Goal: Task Accomplishment & Management: Use online tool/utility

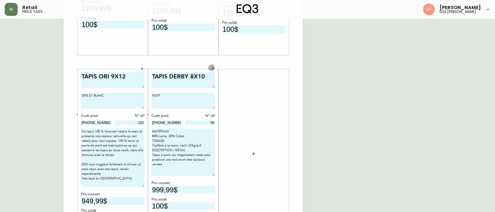
scroll to position [159, 0]
click at [254, 154] on icon "button" at bounding box center [253, 153] width 3 height 3
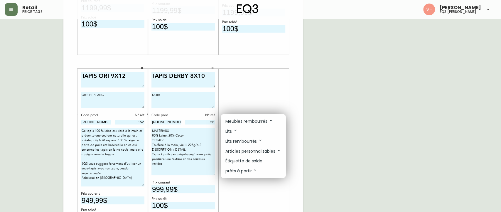
click at [256, 160] on p "Étiquette de solde" at bounding box center [244, 161] width 37 height 6
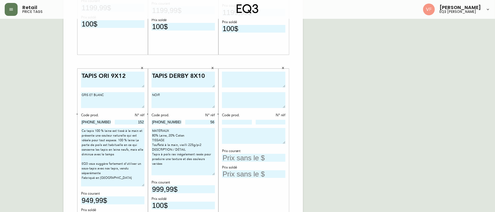
click at [255, 81] on textarea at bounding box center [253, 80] width 63 height 16
type textarea "t"
type textarea "TAPIS LOOPY"
click at [235, 121] on input at bounding box center [237, 122] width 30 height 5
drag, startPoint x: 243, startPoint y: 122, endPoint x: 215, endPoint y: 120, distance: 27.7
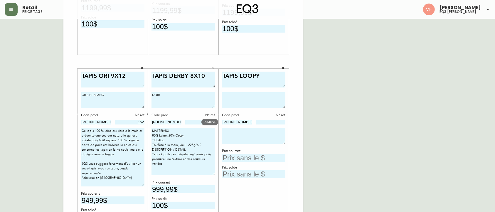
click at [215, 120] on body "Retail price tags [PERSON_NAME] eq3 laval - [PERSON_NAME] French [GEOGRAPHIC_DA…" at bounding box center [247, 50] width 495 height 418
type input "[PHONE_NUMBER]"
click at [237, 97] on textarea at bounding box center [253, 100] width 63 height 16
type textarea "SKY"
click at [271, 124] on input at bounding box center [271, 122] width 30 height 5
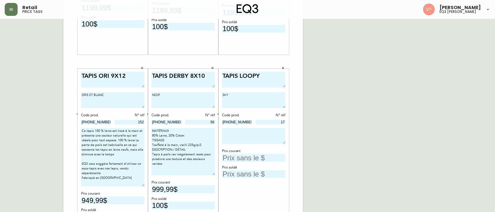
type input "17"
click at [247, 136] on textarea at bounding box center [253, 136] width 63 height 16
paste textarea "Avec ses poils en boucle fermée qui produisent une texture généreuse, la couleu…"
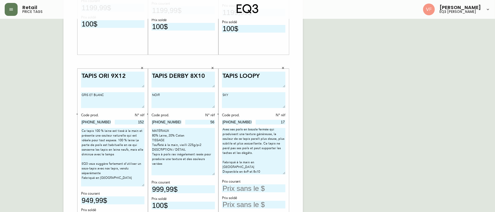
scroll to position [0, 0]
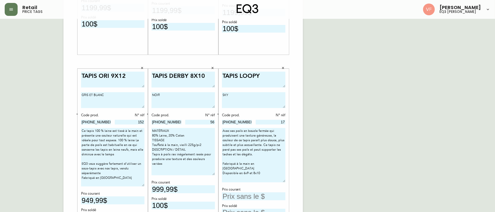
drag, startPoint x: 284, startPoint y: 143, endPoint x: 286, endPoint y: 182, distance: 39.1
click at [286, 182] on div "TAPIS LOOPY SKY Code prod. N° réf [PHONE_NUMBER] 17 Avec ses poils en boucle fe…" at bounding box center [254, 153] width 70 height 169
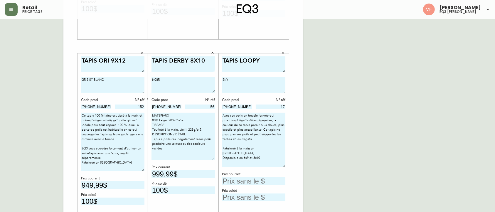
scroll to position [182, 0]
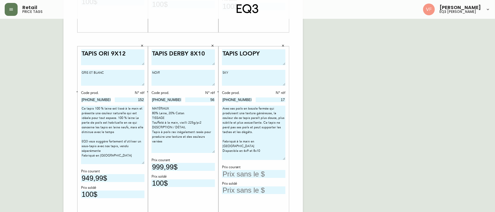
type textarea "Avec ses poils en boucle fermée qui produisent une texture généreuse, la couleu…"
click at [246, 173] on input "text" at bounding box center [253, 174] width 63 height 8
type input "1399,99$"
type input "100$"
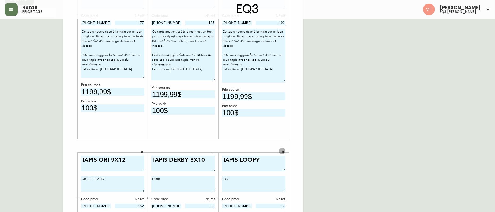
scroll to position [0, 0]
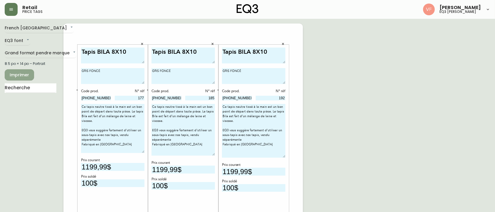
click at [19, 74] on span "Imprimer" at bounding box center [19, 74] width 20 height 7
